Goal: Check status: Check status

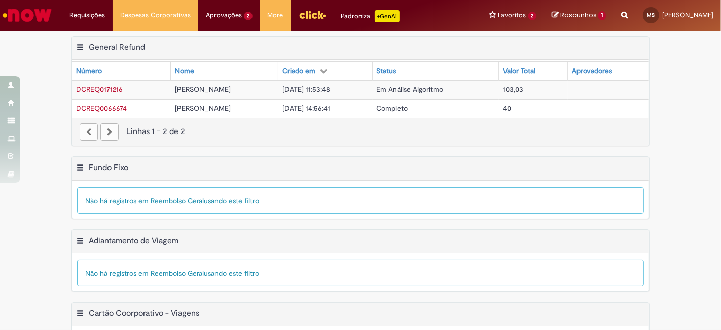
click at [523, 91] on span "103,03" at bounding box center [513, 89] width 20 height 9
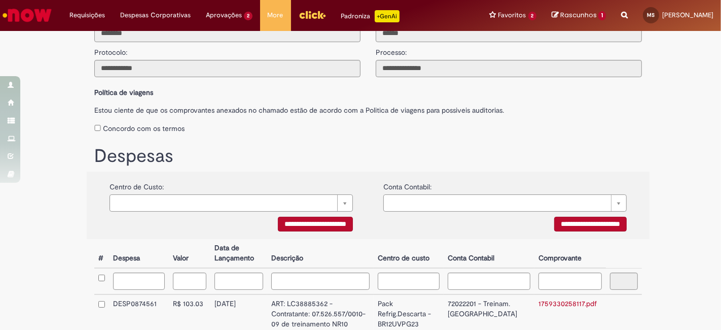
scroll to position [113, 0]
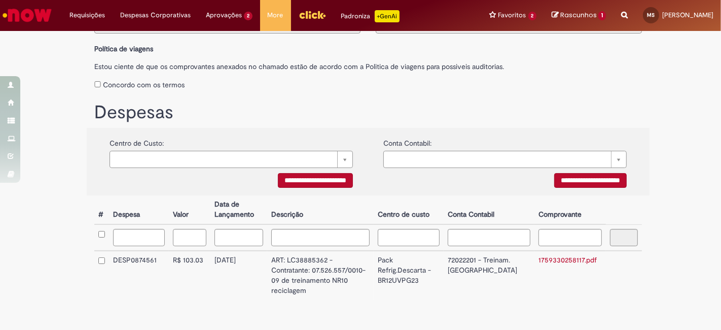
click at [468, 267] on td "72022201 - Treinam. [GEOGRAPHIC_DATA]" at bounding box center [489, 275] width 91 height 49
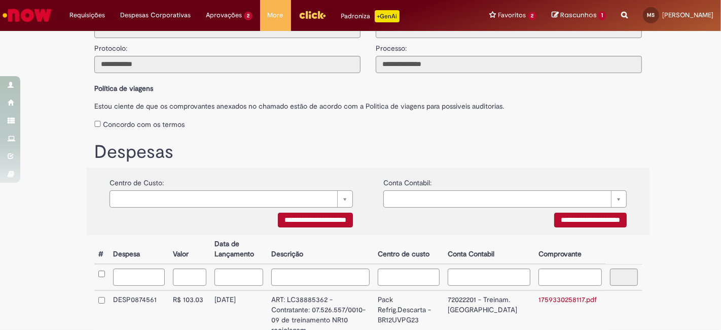
scroll to position [0, 0]
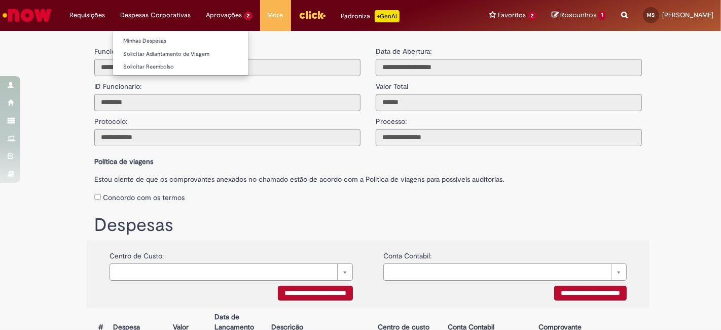
click at [157, 13] on li "Despesas Corporativas Minhas Despesas Solicitar Adiantamento de Viagem Solicita…" at bounding box center [156, 15] width 86 height 30
click at [148, 40] on link "Minhas Despesas" at bounding box center [180, 41] width 135 height 11
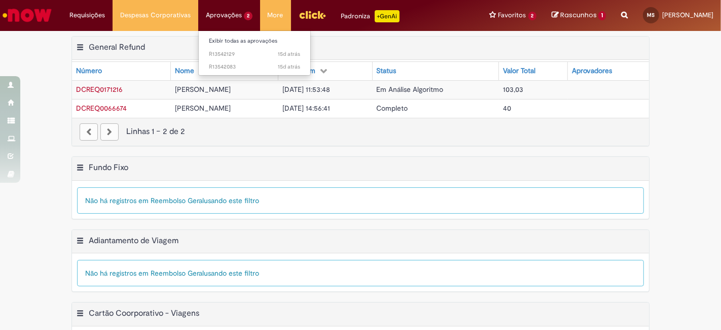
click at [230, 13] on li "Aprovações 2 Exibir todas as aprovações 15d atrás 15 dias atrás R13542129 15d a…" at bounding box center [229, 15] width 62 height 30
click at [227, 40] on link "Exibir todas as aprovações" at bounding box center [255, 41] width 112 height 11
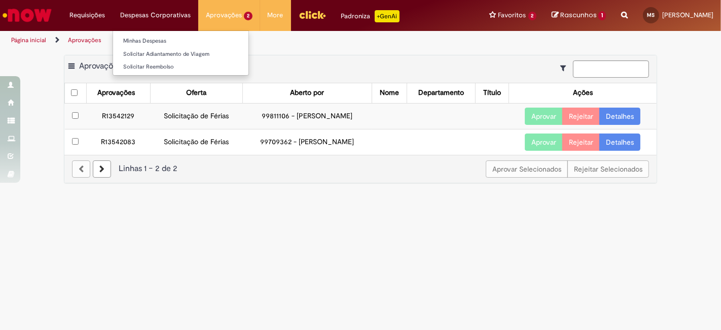
click at [158, 17] on li "Despesas Corporativas Minhas Despesas Solicitar Adiantamento de Viagem Solicita…" at bounding box center [156, 15] width 86 height 30
click at [149, 33] on li "Minhas Despesas" at bounding box center [180, 39] width 135 height 13
click at [151, 39] on link "Minhas Despesas" at bounding box center [180, 41] width 135 height 11
